Goal: Information Seeking & Learning: Learn about a topic

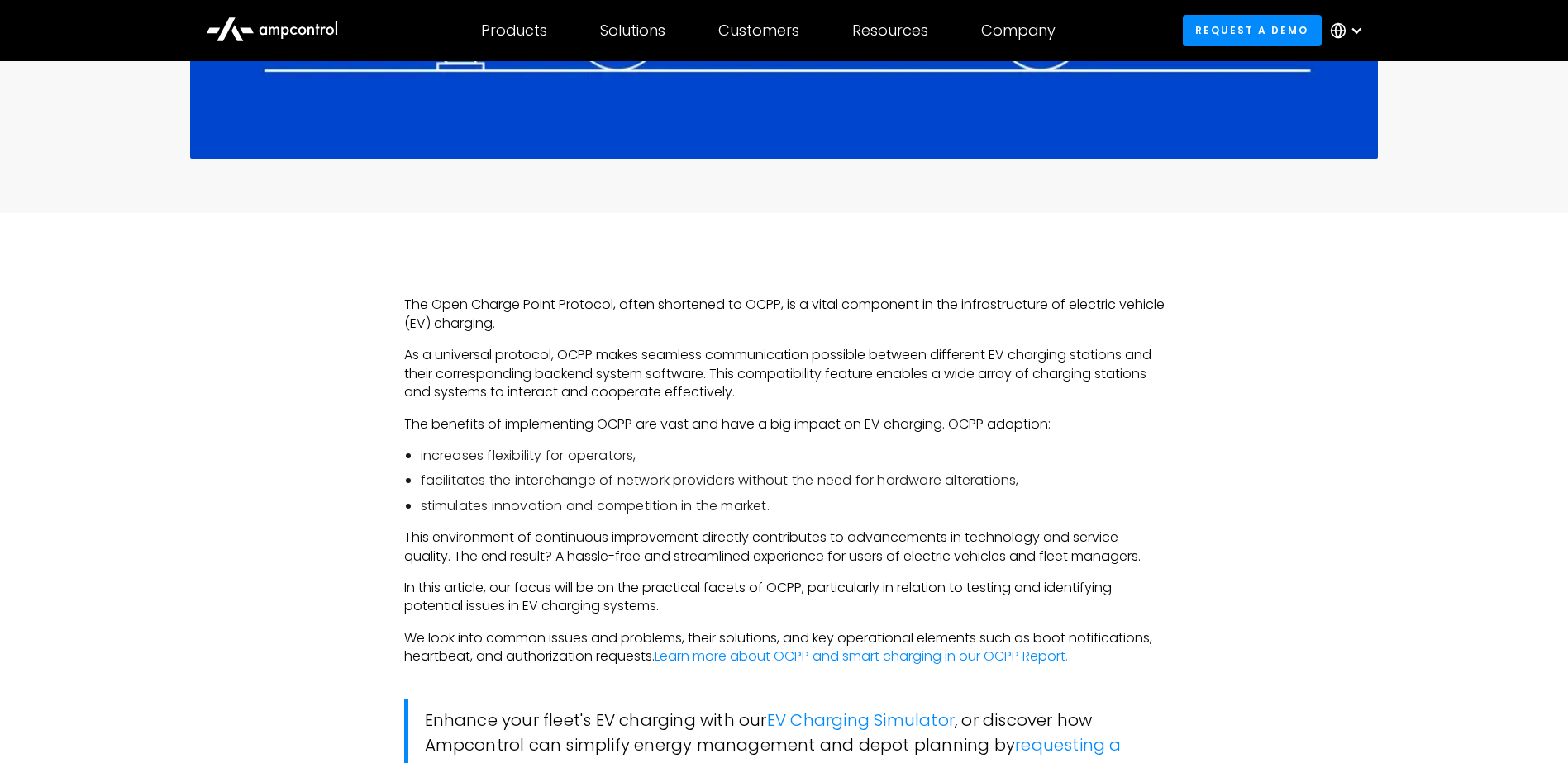
scroll to position [909, 0]
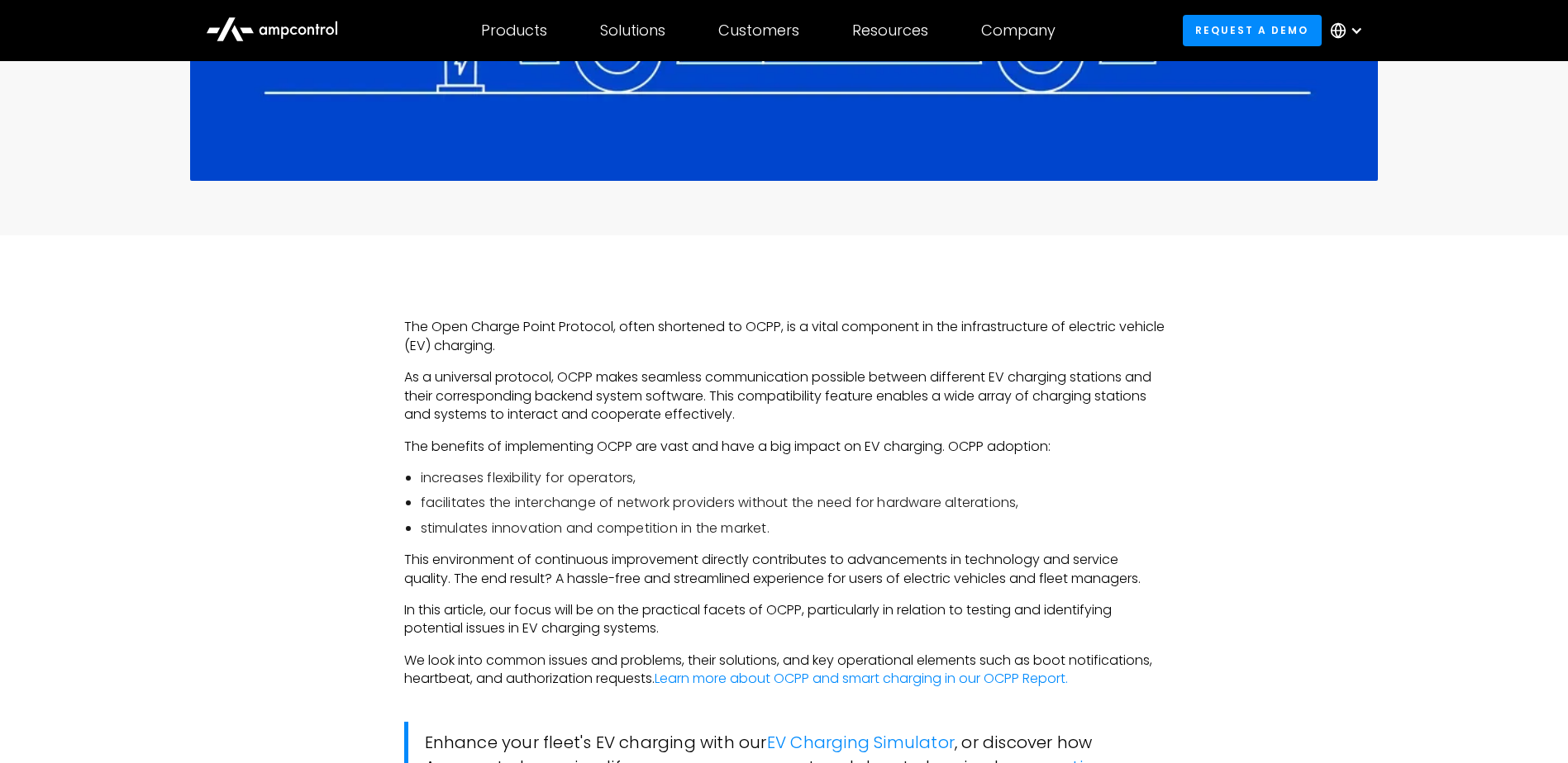
click at [539, 408] on p "As a universal protocol, OCPP makes seamless communication possible between dif…" at bounding box center [784, 395] width 761 height 55
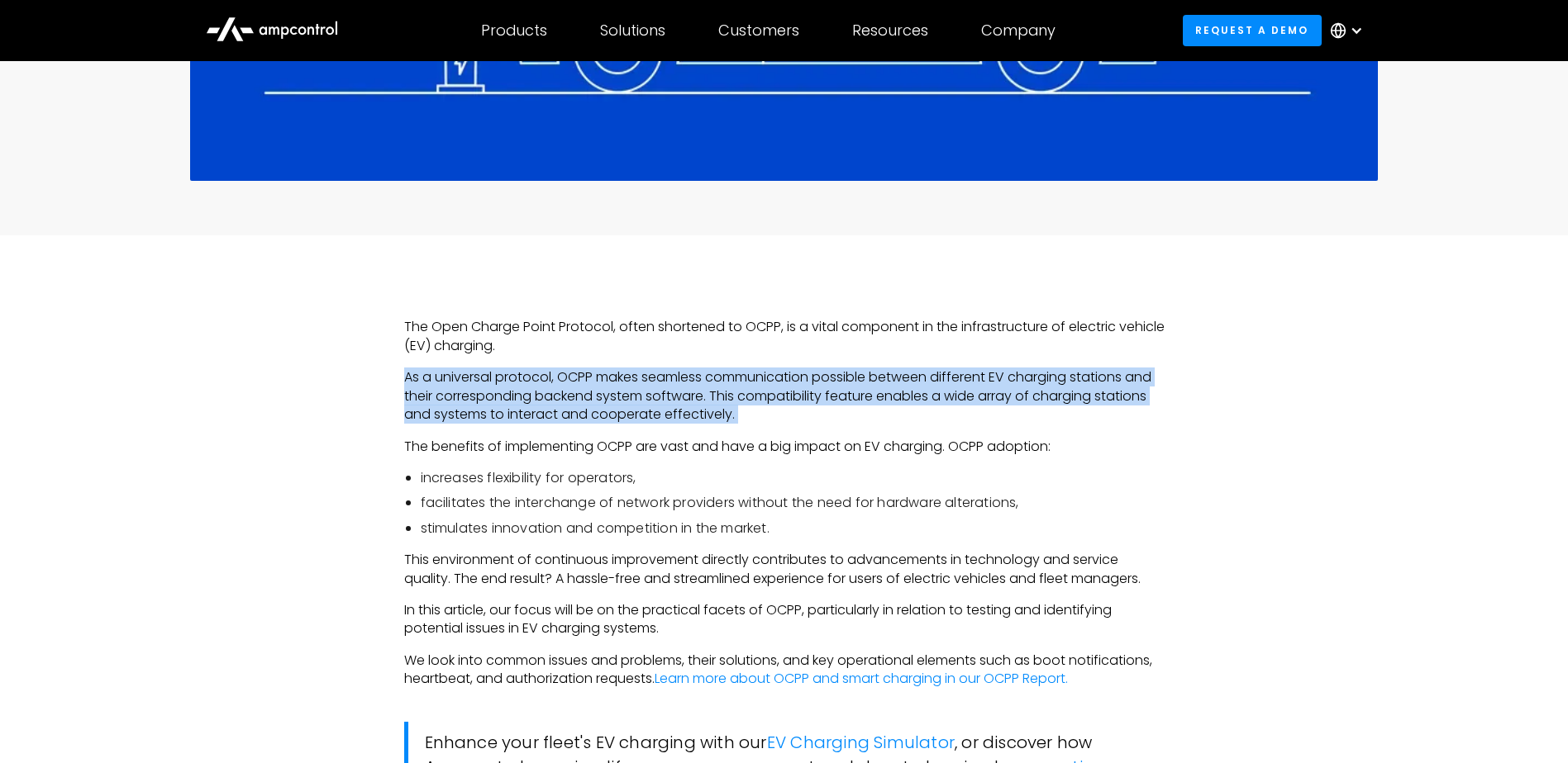
click at [539, 408] on p "As a universal protocol, OCPP makes seamless communication possible between dif…" at bounding box center [784, 395] width 761 height 55
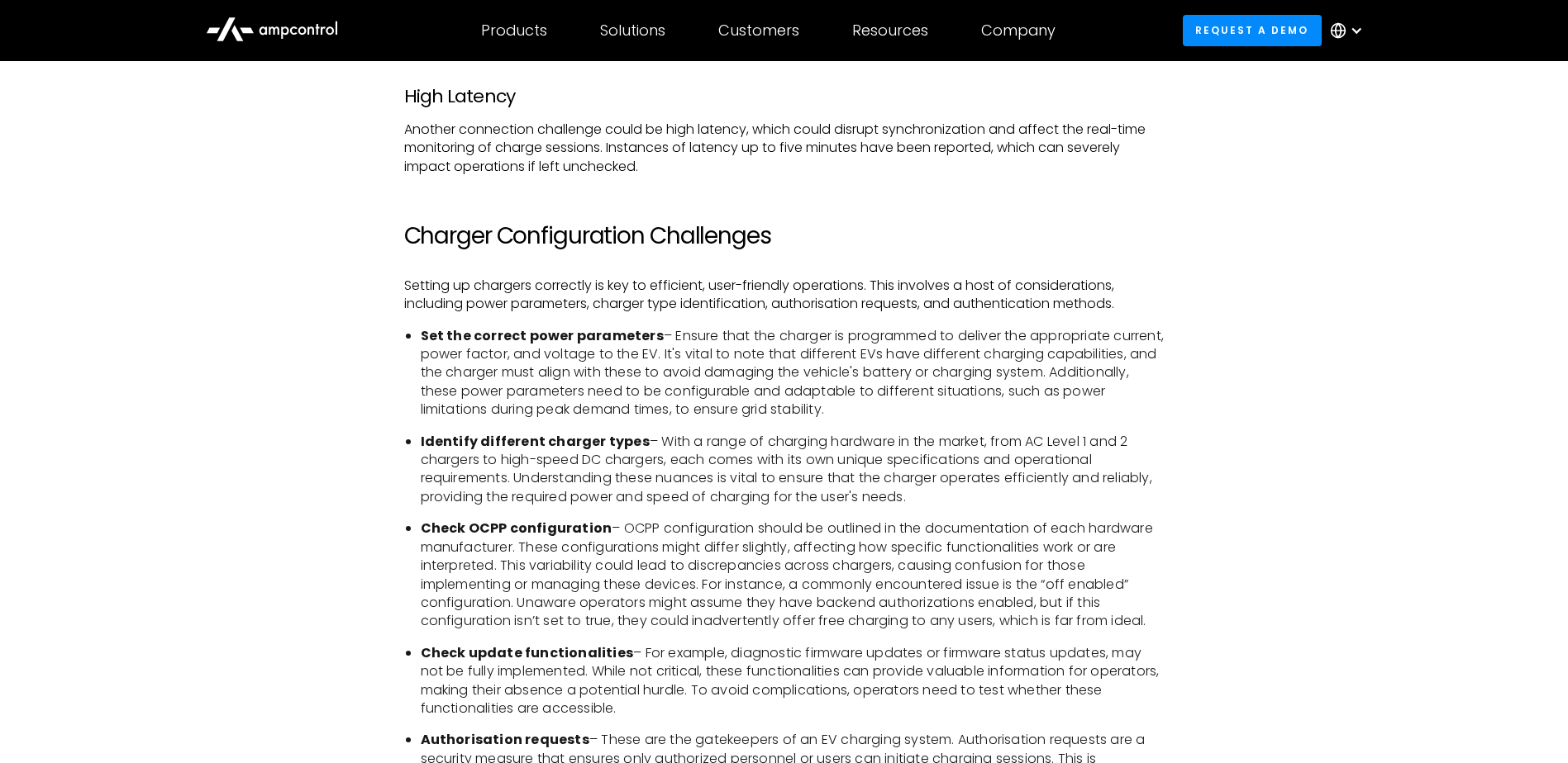
scroll to position [4047, 0]
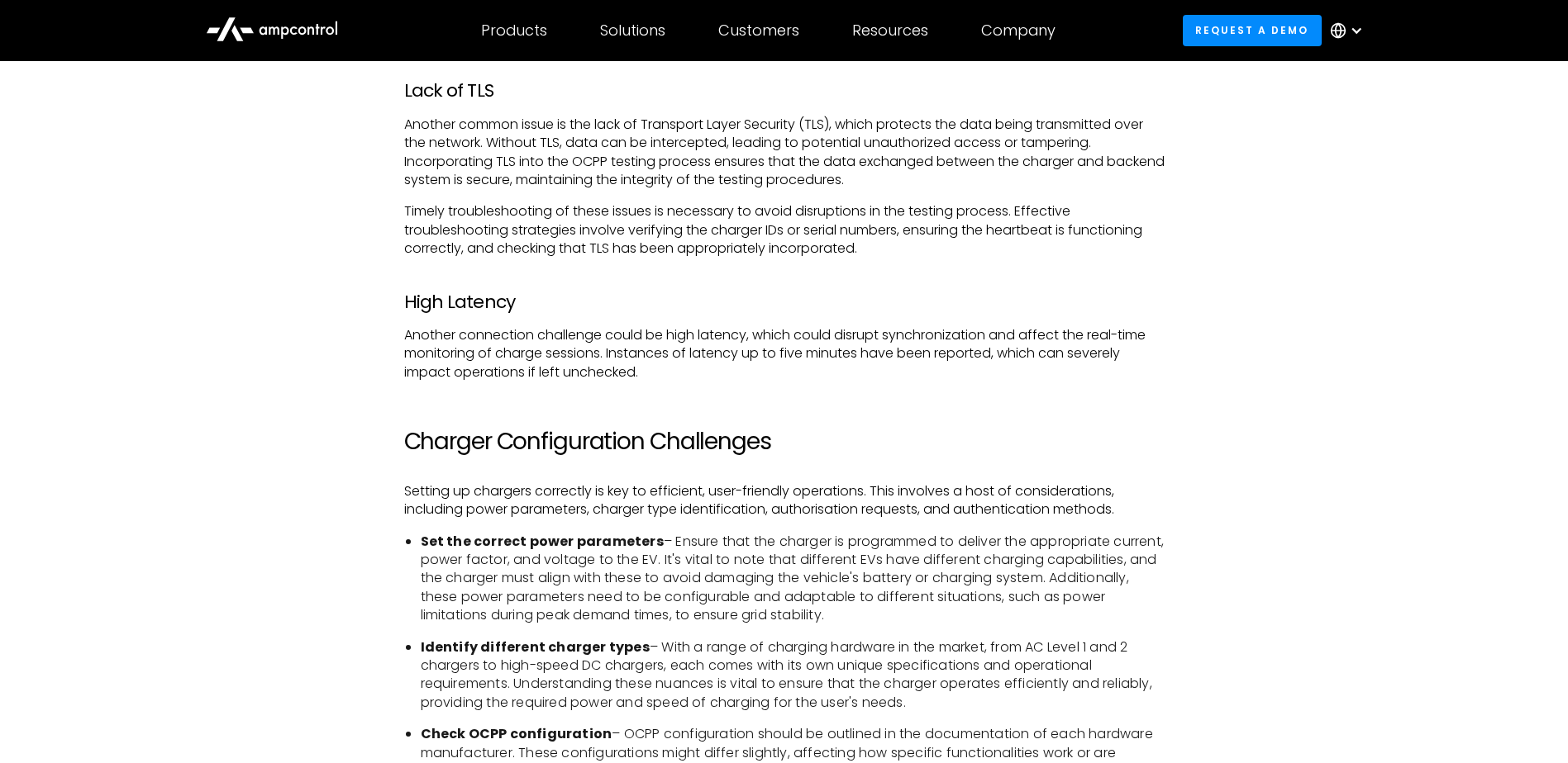
scroll to position [4212, 0]
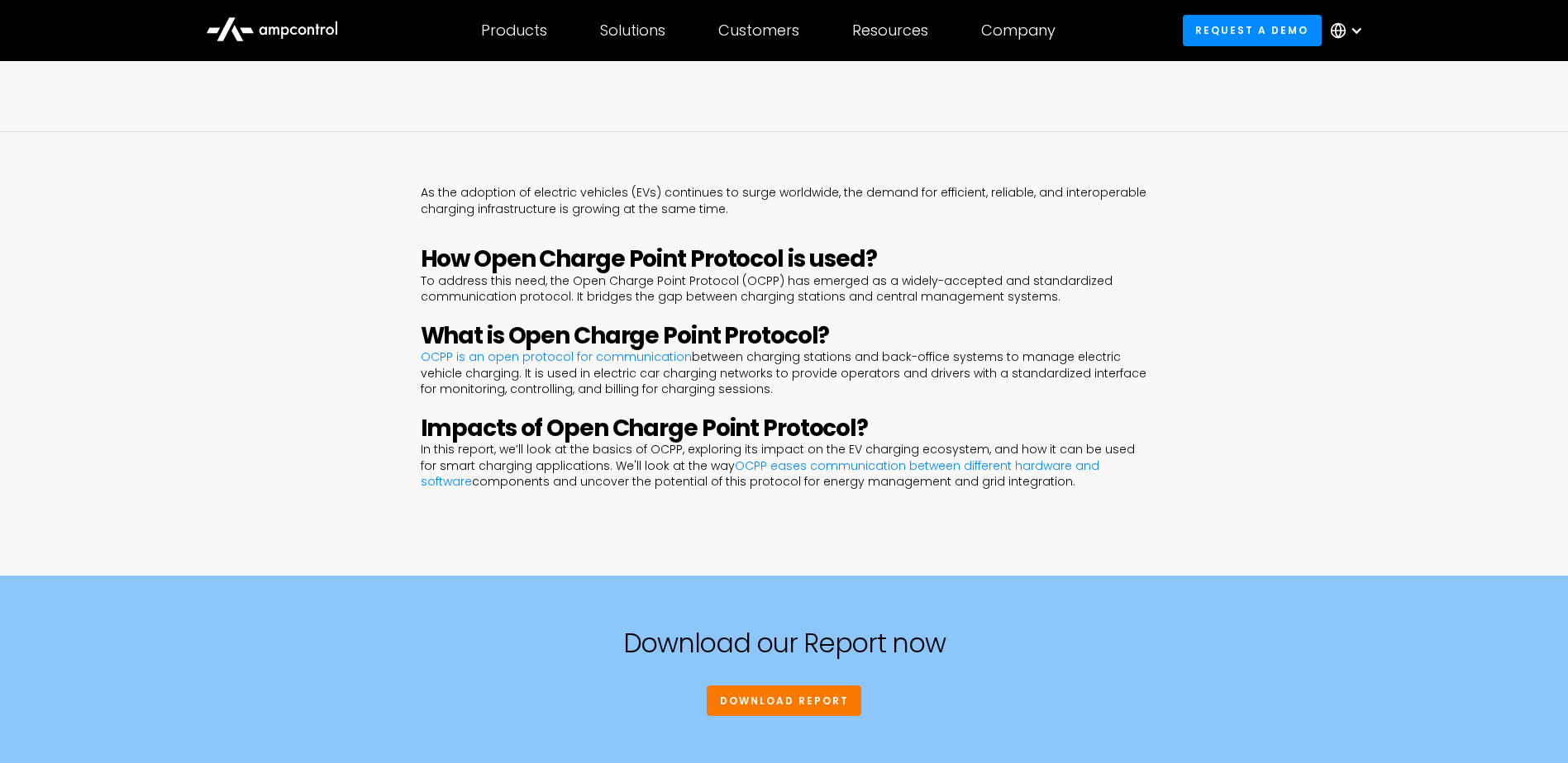
scroll to position [743, 0]
